Goal: Task Accomplishment & Management: Manage account settings

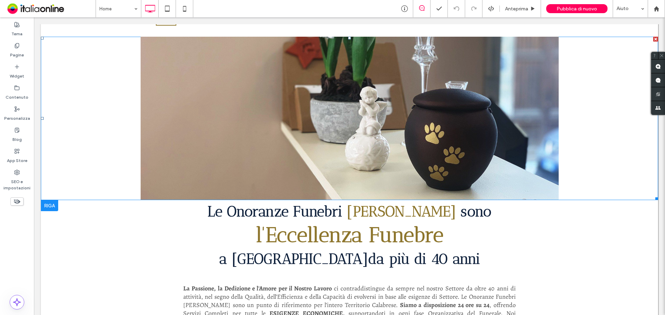
scroll to position [208, 0]
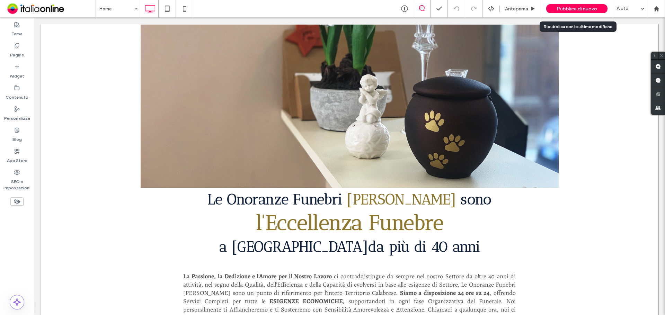
click at [579, 8] on span "Pubblica di nuovo" at bounding box center [576, 9] width 41 height 6
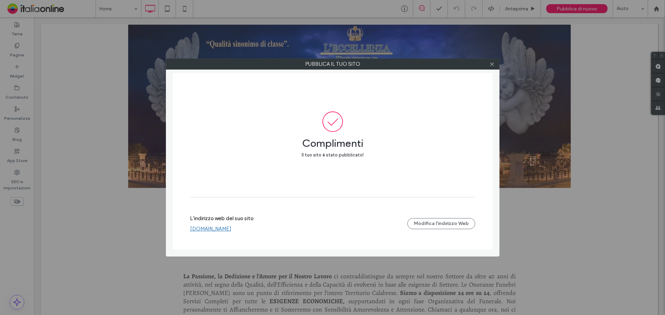
click at [231, 228] on link "www.onoranzefunebriannamarianato.it" at bounding box center [210, 229] width 41 height 6
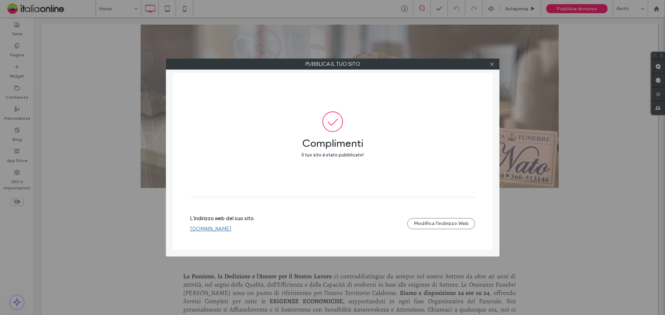
drag, startPoint x: 490, startPoint y: 64, endPoint x: 436, endPoint y: 69, distance: 53.5
click at [490, 64] on icon at bounding box center [491, 64] width 5 height 5
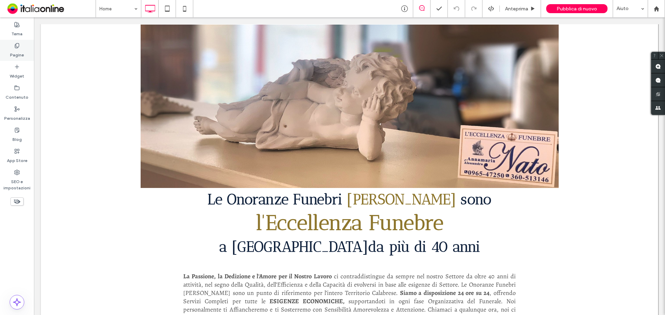
click at [25, 56] on div "Pagine" at bounding box center [17, 50] width 34 height 21
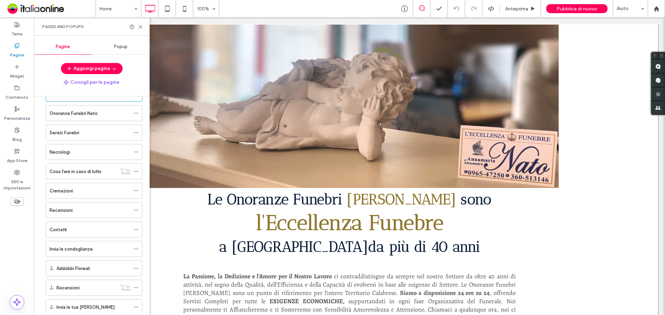
scroll to position [35, 0]
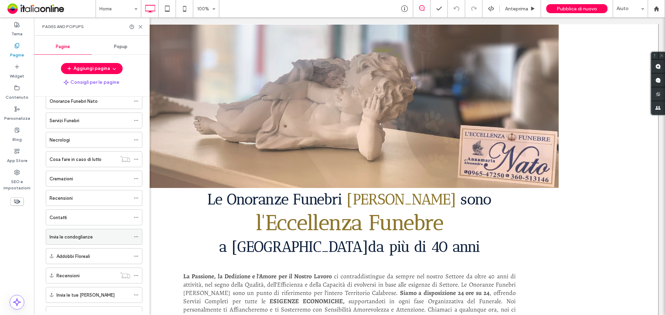
click at [132, 239] on div "Invia le condoglianze" at bounding box center [94, 237] width 97 height 16
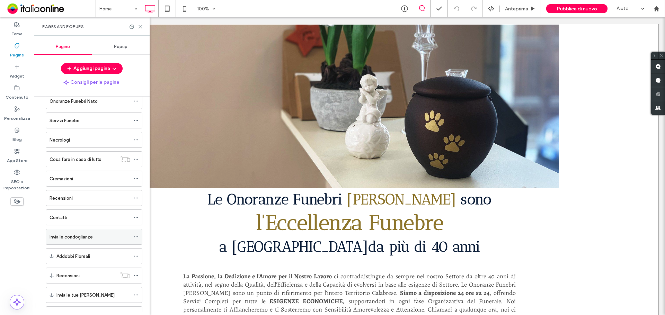
click at [135, 237] on use at bounding box center [136, 236] width 4 height 1
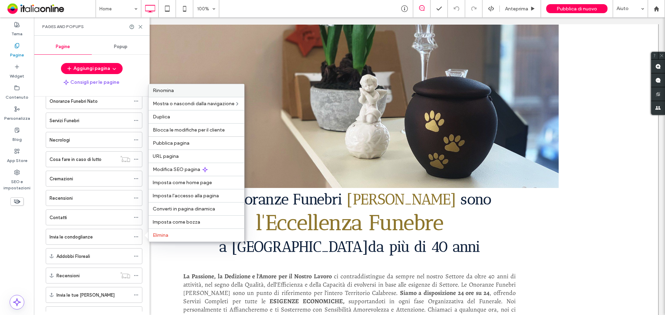
click at [169, 91] on span "Rinomina" at bounding box center [163, 91] width 21 height 6
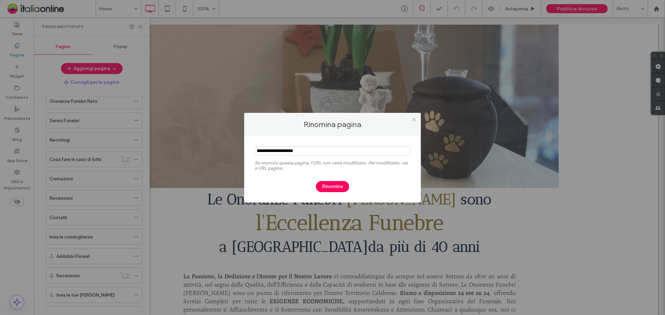
click at [271, 151] on input "notEmpty" at bounding box center [332, 150] width 156 height 9
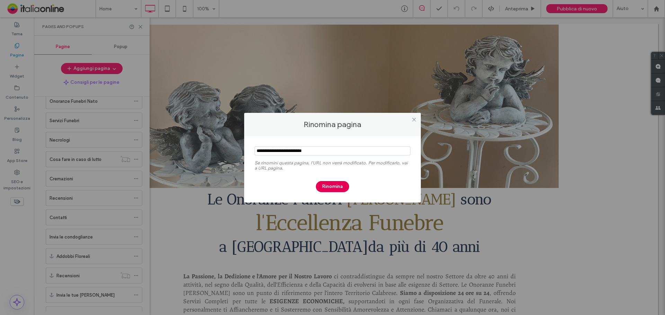
type input "**********"
click at [341, 188] on button "Rinomina" at bounding box center [332, 186] width 33 height 11
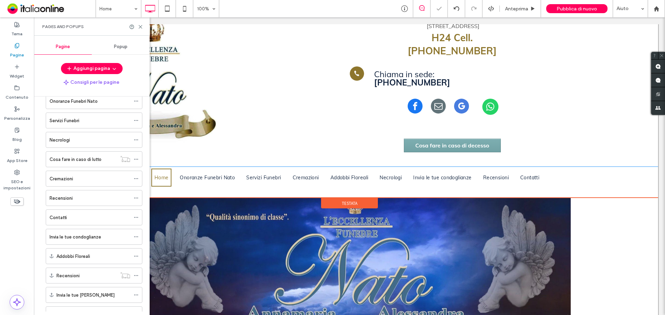
scroll to position [0, 0]
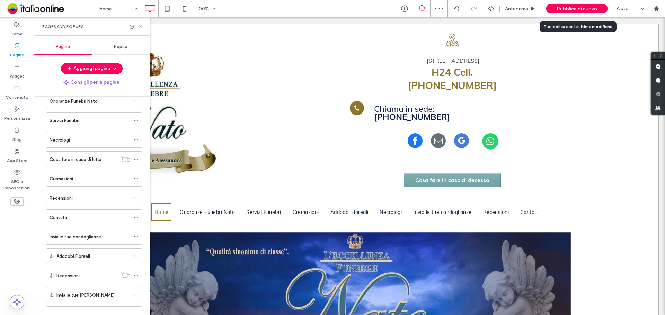
click at [552, 6] on div "Pubblica di nuovo" at bounding box center [576, 8] width 61 height 9
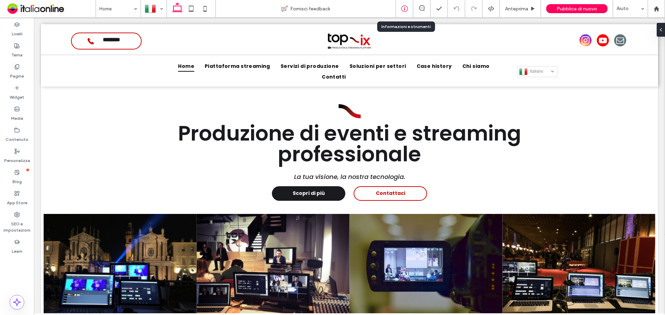
click at [400, 8] on div at bounding box center [404, 8] width 17 height 7
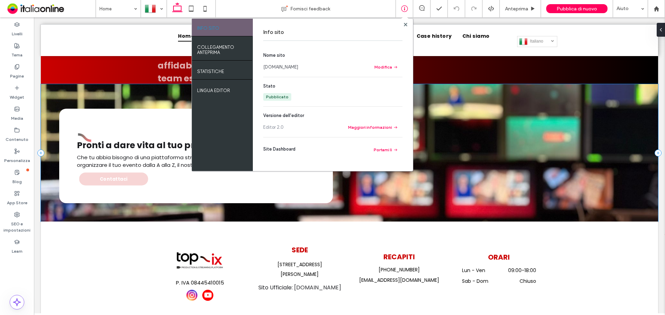
scroll to position [1033, 0]
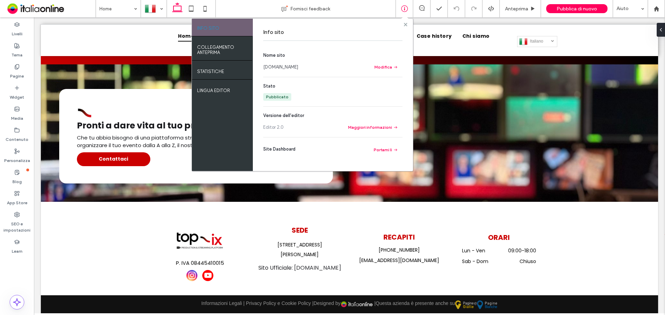
click at [405, 24] on use at bounding box center [404, 24] width 3 height 3
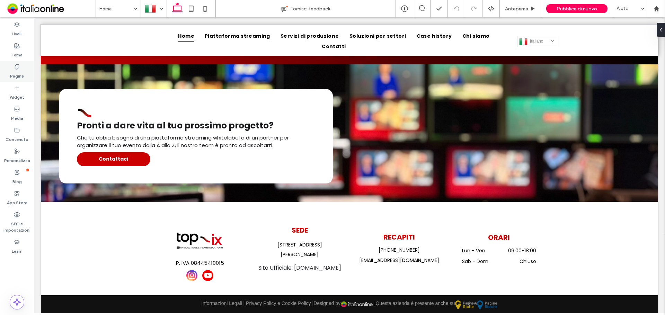
click at [19, 73] on label "Pagine" at bounding box center [17, 75] width 14 height 10
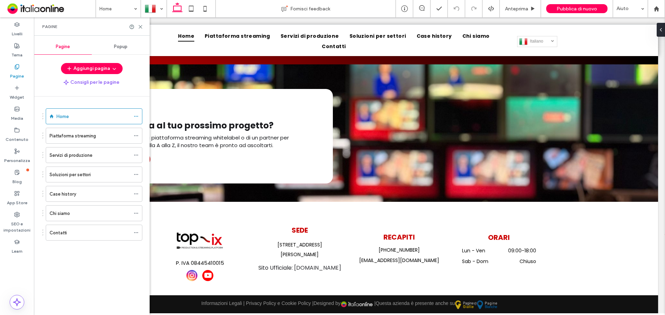
click at [74, 232] on div "Contatti" at bounding box center [90, 232] width 81 height 7
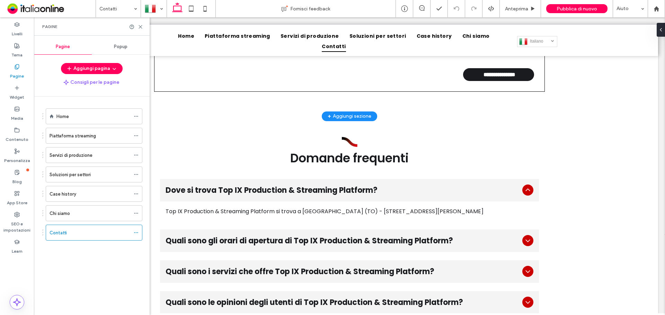
scroll to position [796, 0]
